Goal: Task Accomplishment & Management: Use online tool/utility

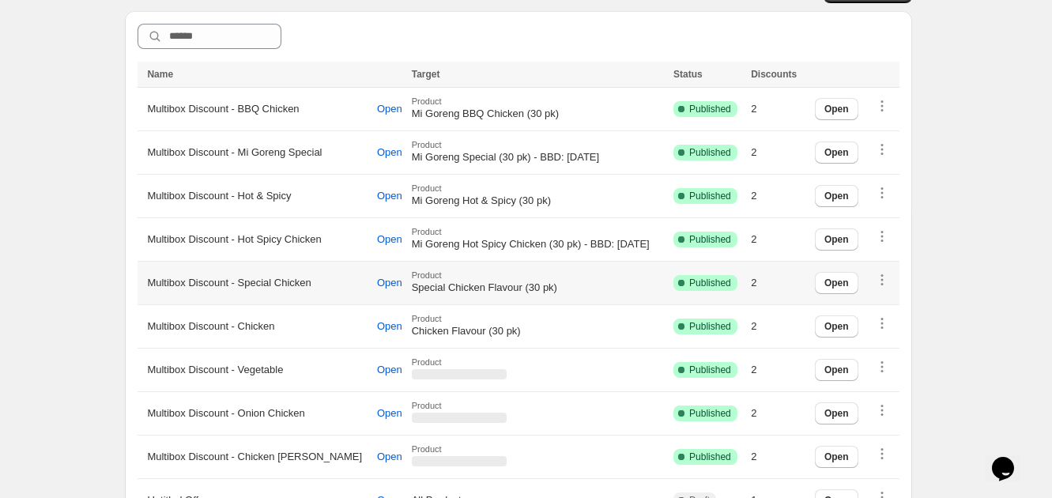
scroll to position [296, 0]
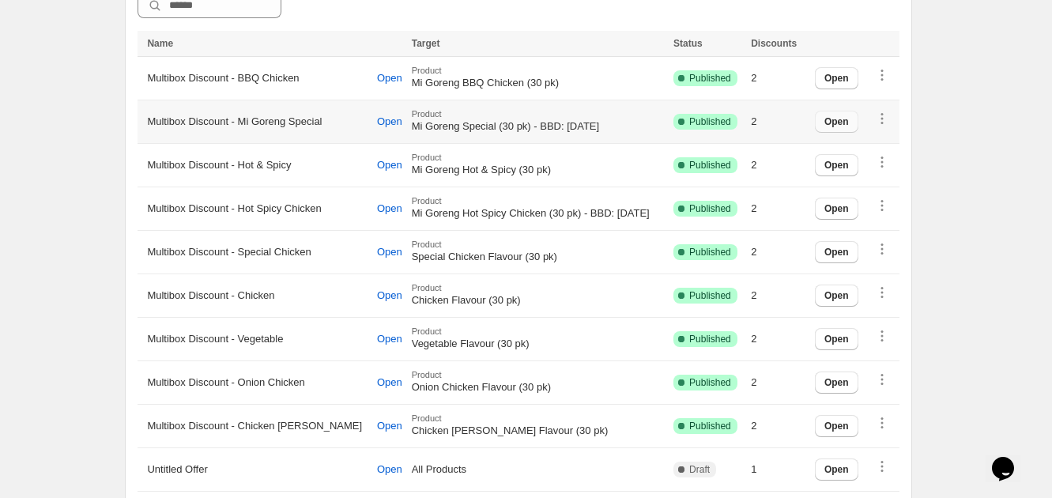
click at [842, 117] on span "Open" at bounding box center [836, 121] width 25 height 13
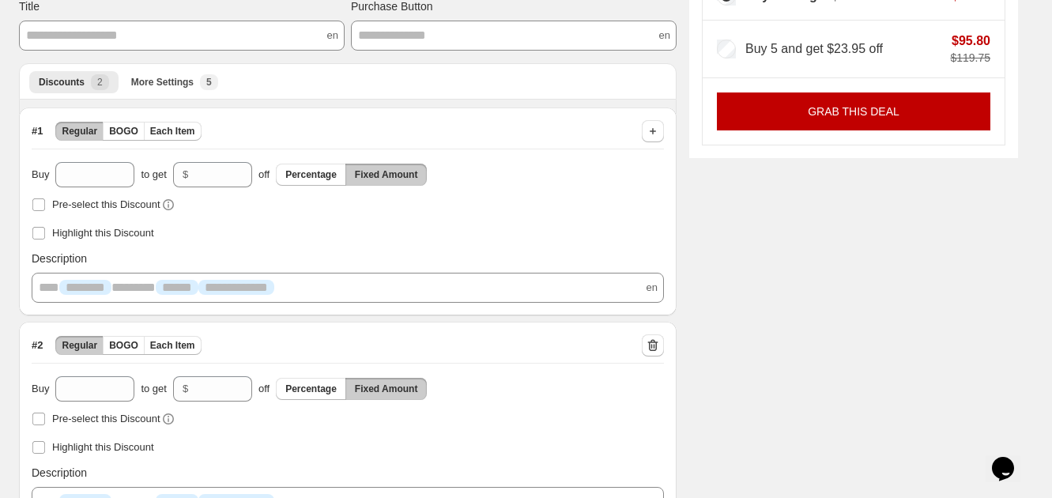
scroll to position [199, 0]
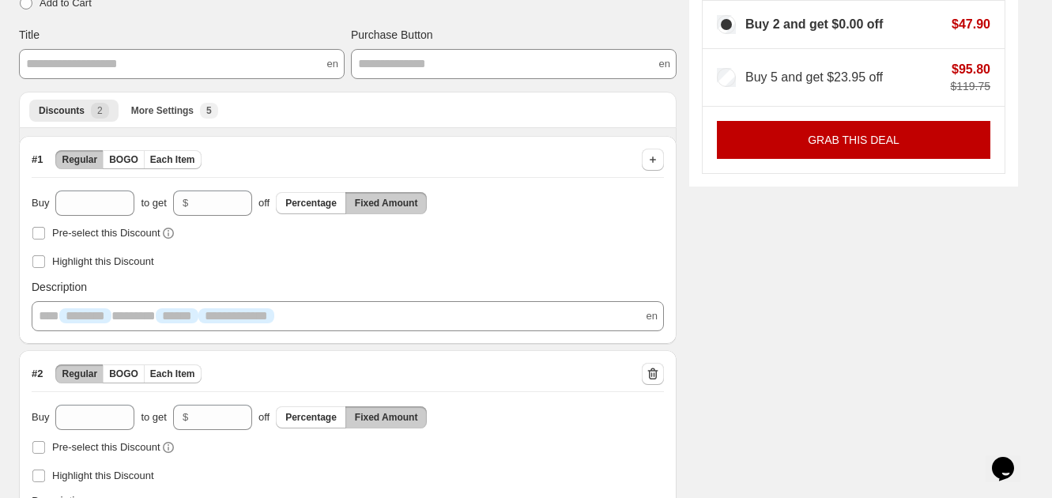
click at [240, 153] on div "# 1 Regular BOGO Each Item" at bounding box center [348, 160] width 632 height 22
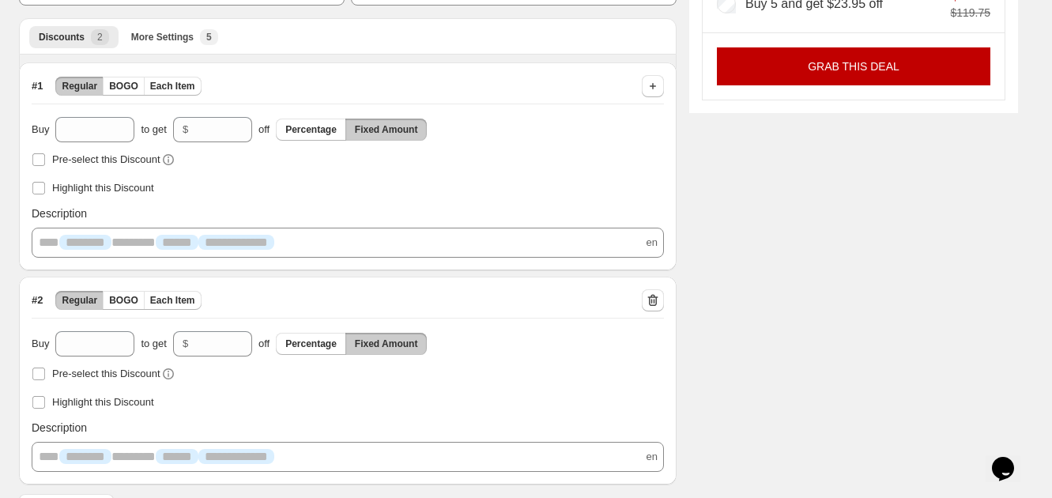
scroll to position [303, 0]
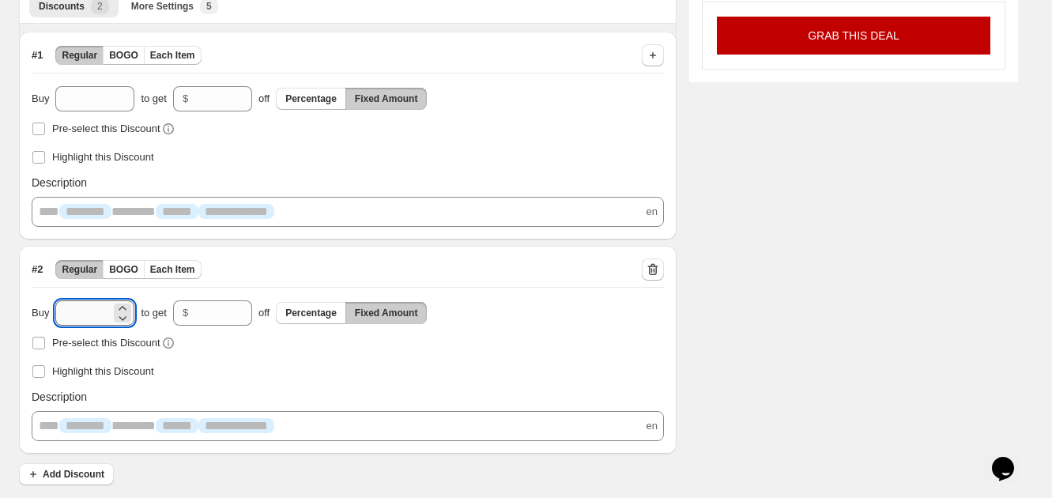
click at [80, 310] on input "*" at bounding box center [82, 312] width 55 height 25
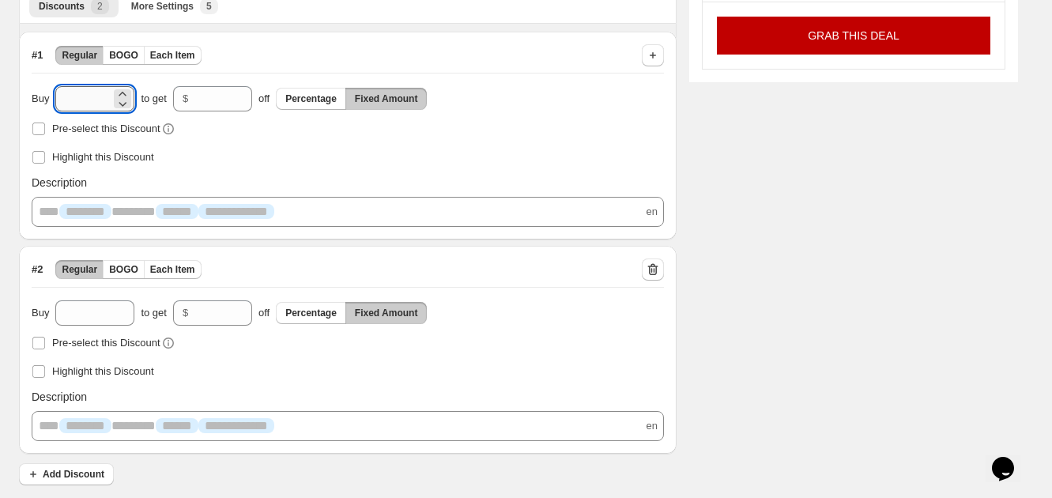
click at [99, 98] on input "*" at bounding box center [82, 98] width 55 height 25
paste input "number"
type input "*"
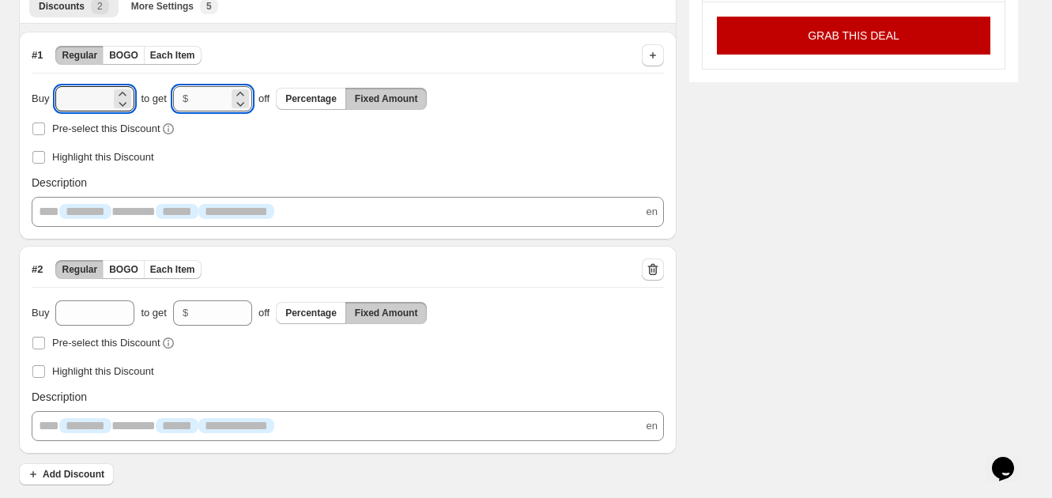
click at [213, 98] on input "*" at bounding box center [211, 98] width 34 height 25
click at [213, 97] on input "*" at bounding box center [211, 98] width 34 height 25
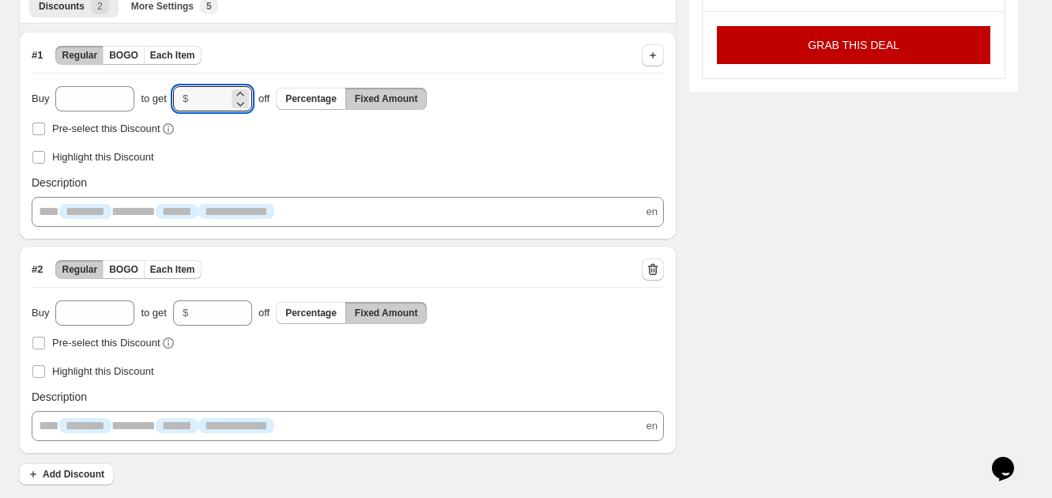
type input "*****"
drag, startPoint x: 1015, startPoint y: 236, endPoint x: 982, endPoint y: 232, distance: 33.4
click at [1013, 236] on div "**********" at bounding box center [512, 116] width 1012 height 756
click at [658, 265] on icon "button" at bounding box center [653, 270] width 10 height 12
type input "*"
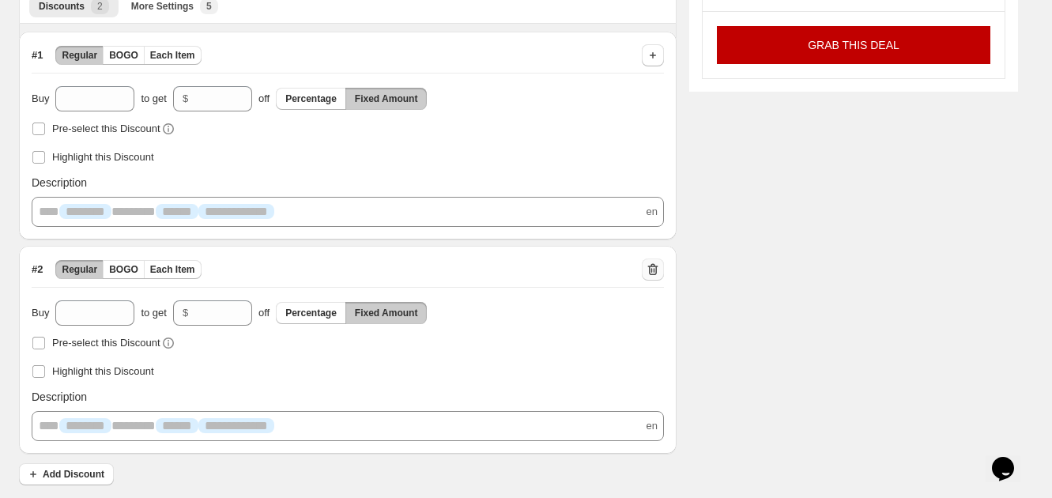
type input "*"
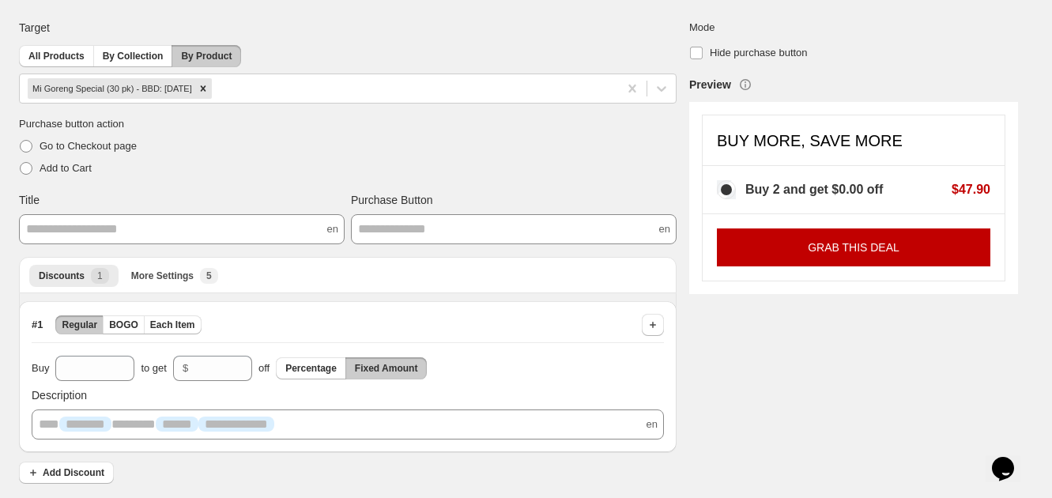
scroll to position [32, 0]
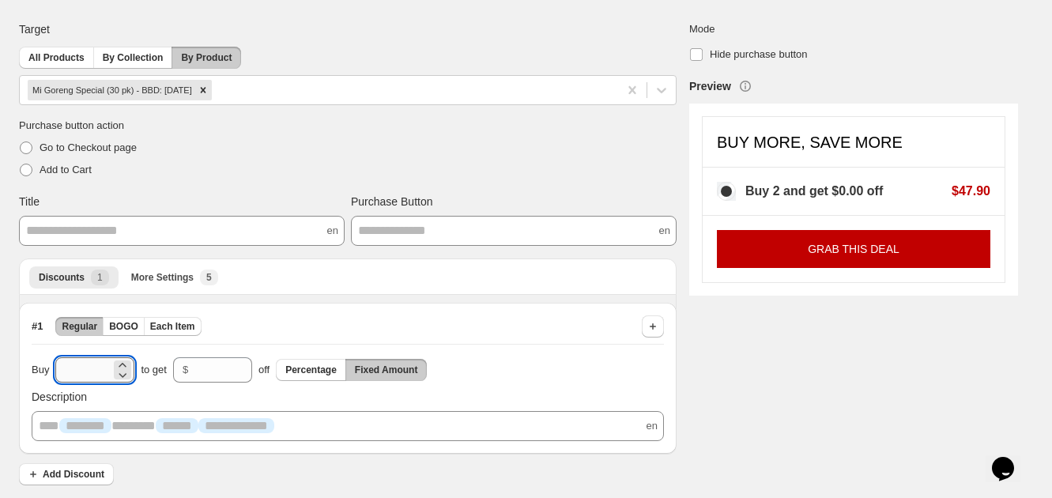
click at [95, 364] on input "*" at bounding box center [82, 369] width 55 height 25
type input "*"
click at [209, 363] on input "*" at bounding box center [211, 369] width 34 height 25
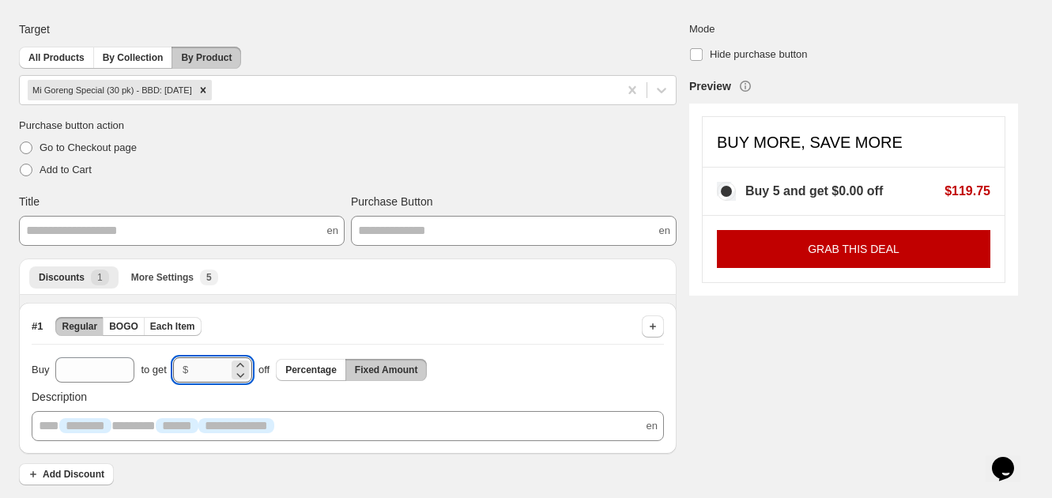
click at [217, 360] on input "*" at bounding box center [211, 369] width 34 height 25
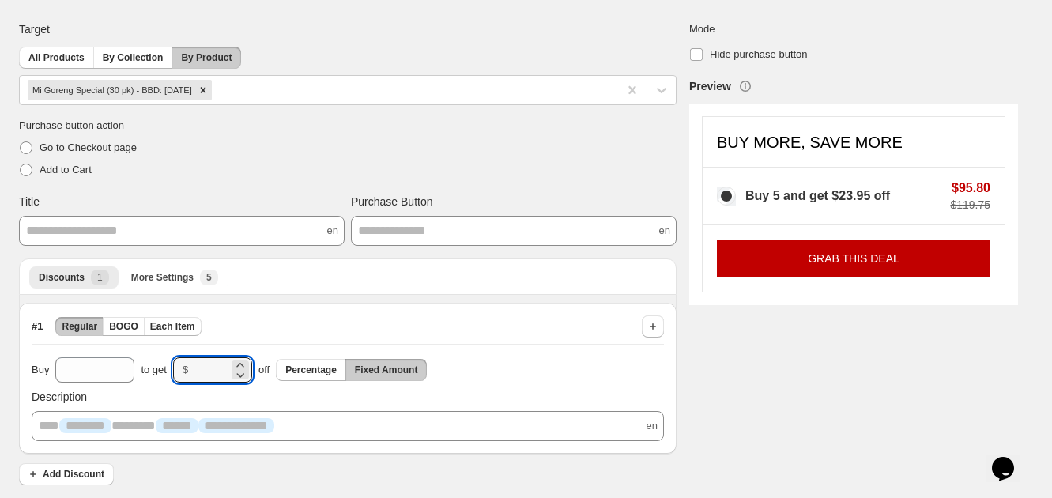
type input "*****"
click at [529, 47] on div "Target All Products By Collection By Product Mi Goreng Special (30 pk) - BBD: […" at bounding box center [348, 63] width 658 height 84
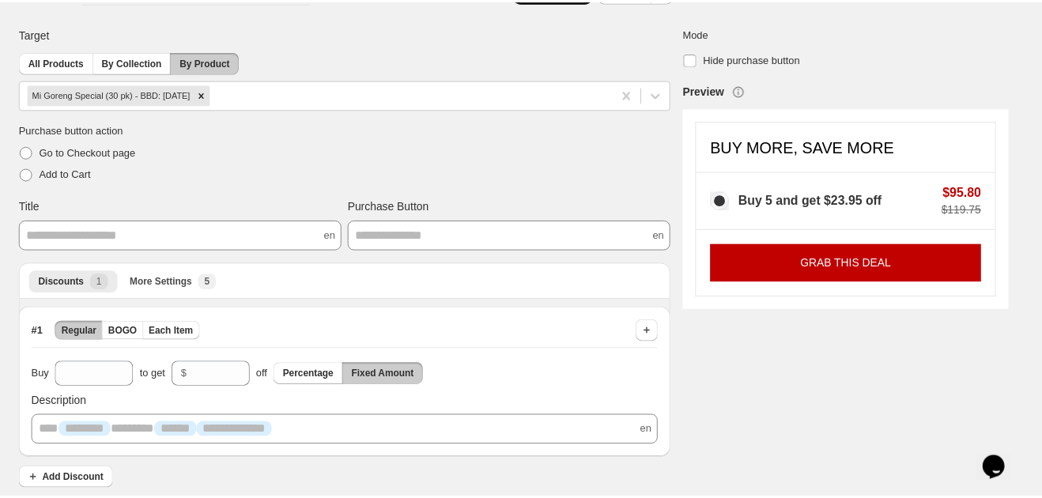
scroll to position [0, 0]
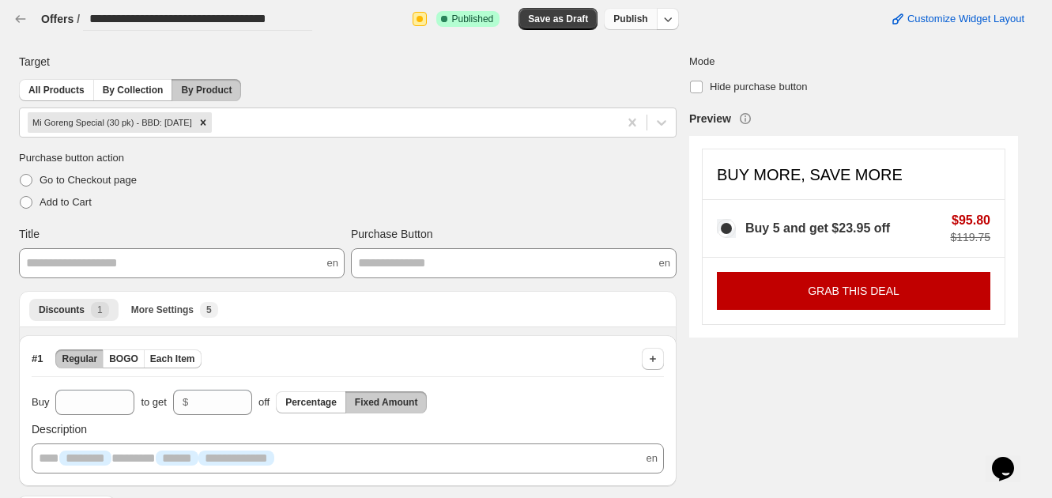
click at [625, 15] on button "Publish" at bounding box center [630, 19] width 53 height 22
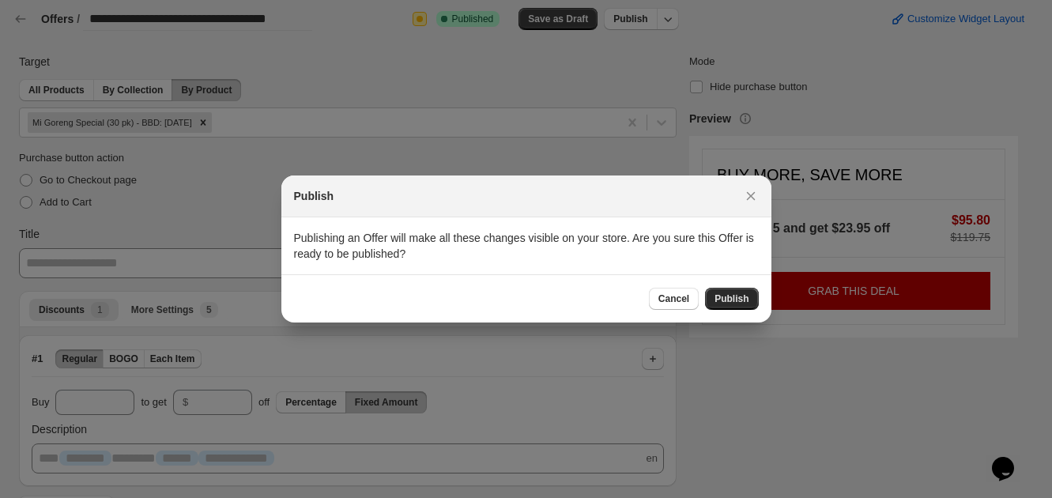
click at [747, 297] on span "Publish" at bounding box center [731, 298] width 34 height 13
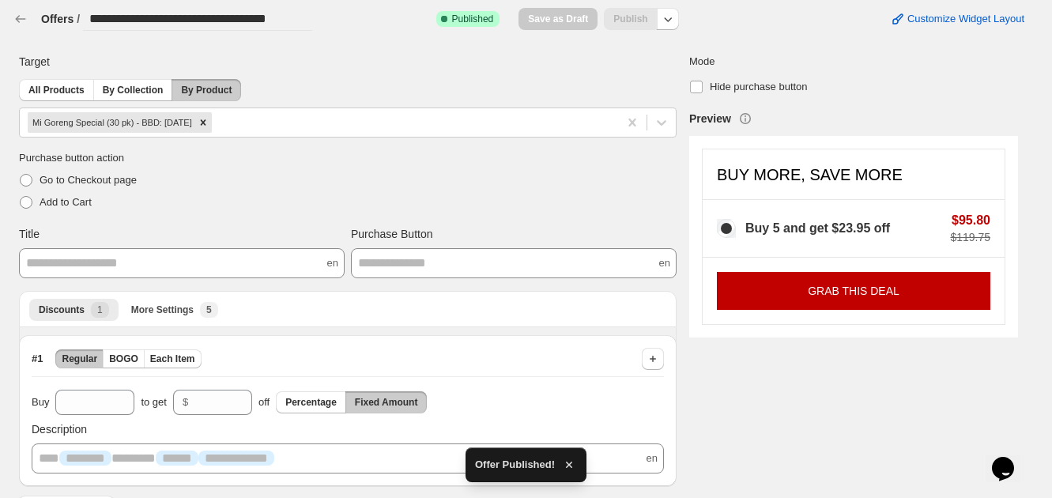
click at [413, 184] on div "Purchase button action Go to Checkout page Add to Cart" at bounding box center [348, 181] width 658 height 63
